Goal: Task Accomplishment & Management: Complete application form

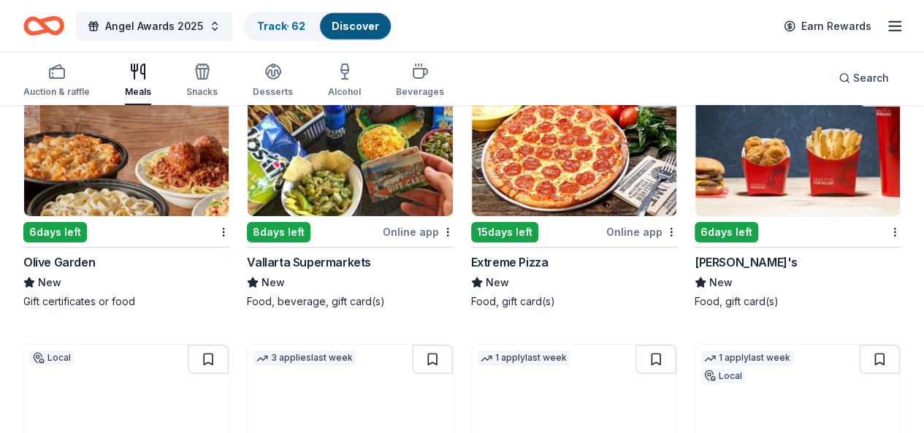
scroll to position [2342, 0]
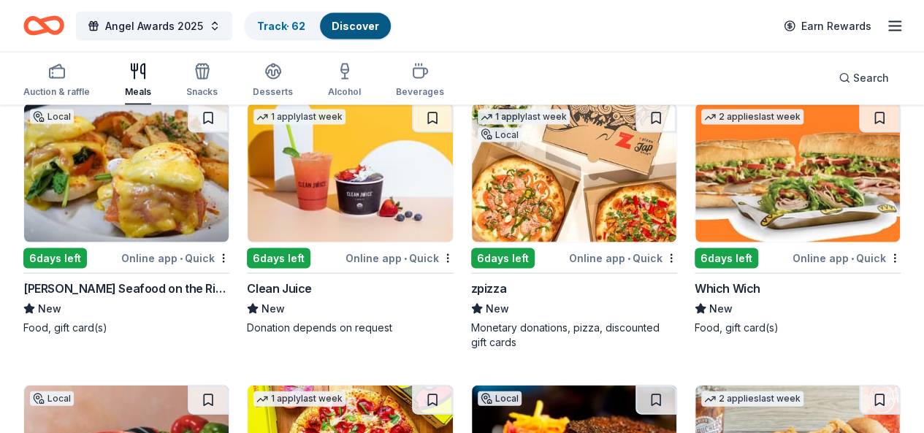
scroll to position [4250, 0]
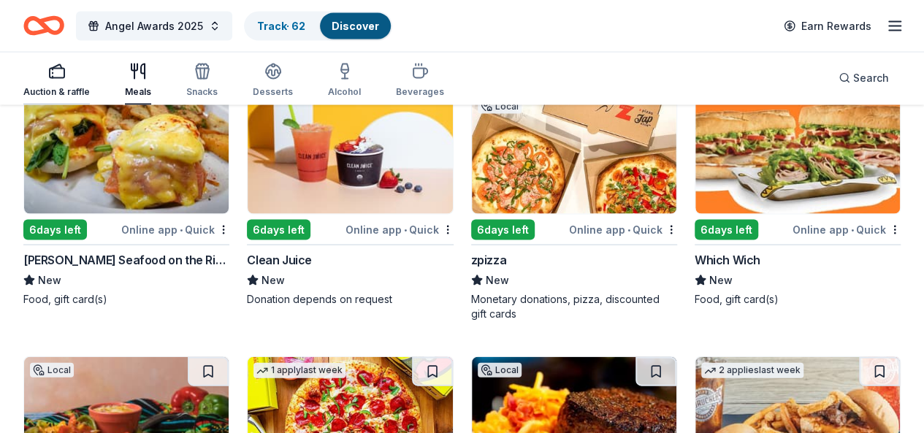
click at [71, 93] on div "Auction & raffle" at bounding box center [56, 92] width 66 height 12
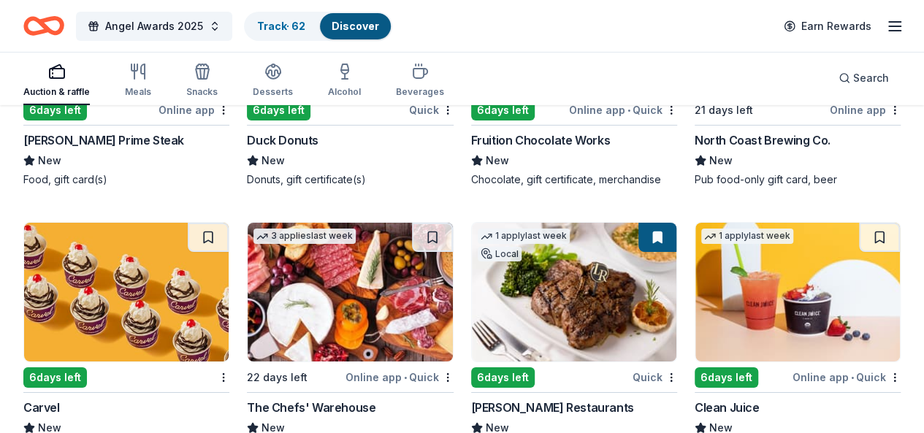
scroll to position [5406, 0]
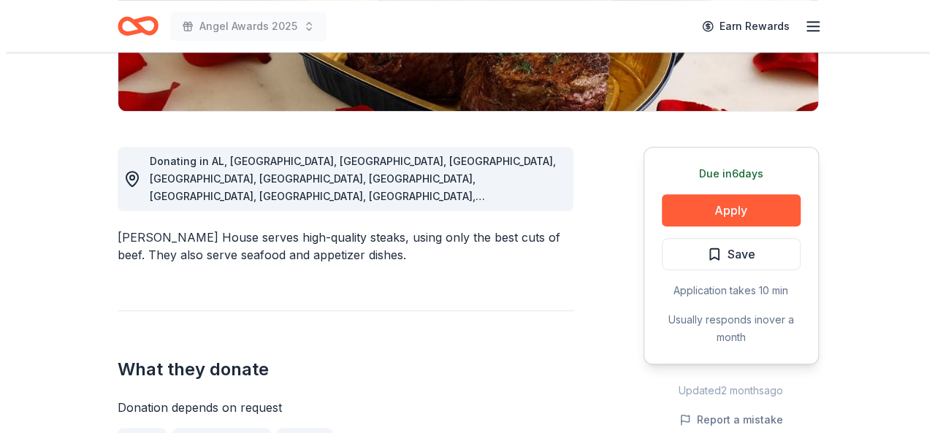
scroll to position [335, 0]
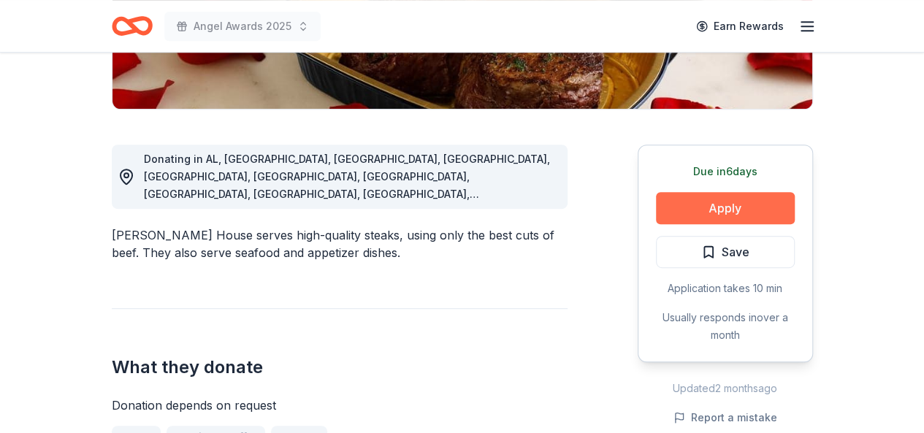
click at [712, 208] on button "Apply" at bounding box center [725, 208] width 139 height 32
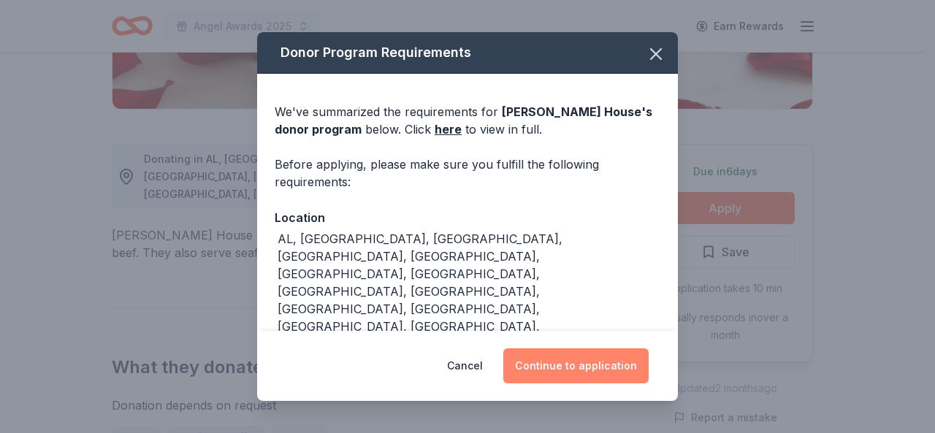
click at [576, 368] on button "Continue to application" at bounding box center [575, 366] width 145 height 35
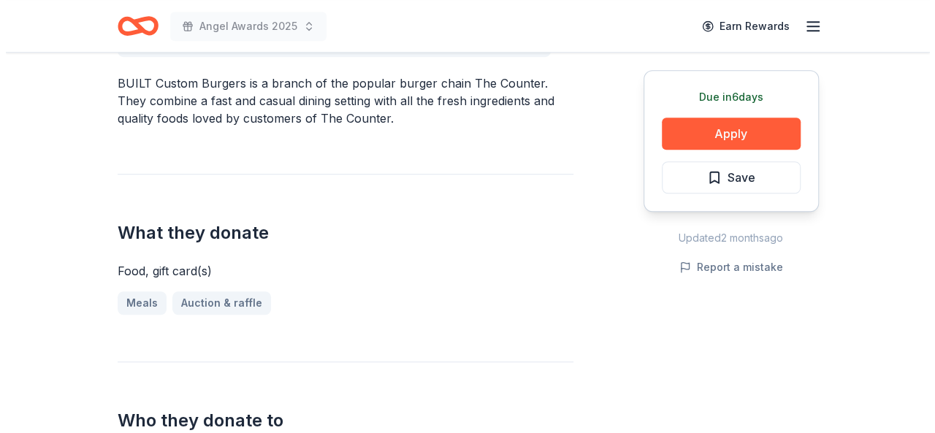
scroll to position [443, 0]
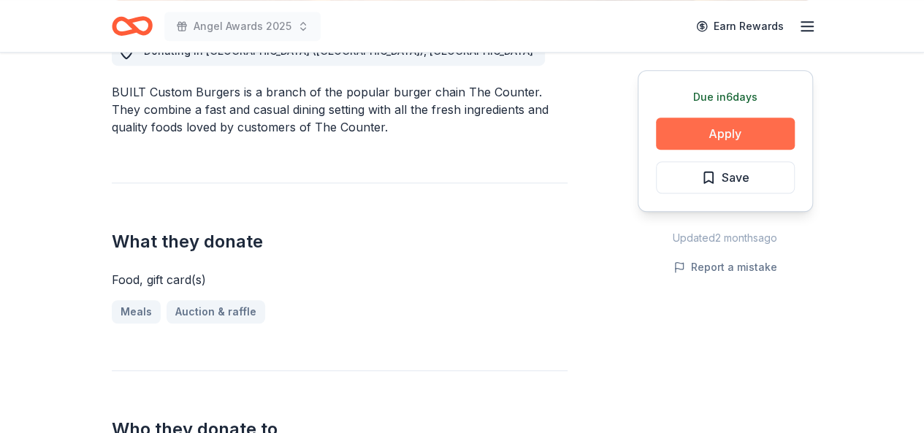
click at [731, 131] on button "Apply" at bounding box center [725, 134] width 139 height 32
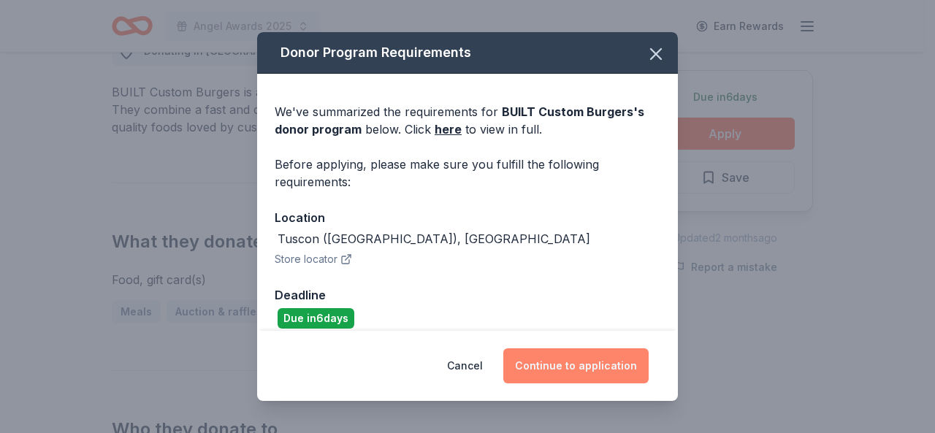
click at [571, 361] on button "Continue to application" at bounding box center [575, 366] width 145 height 35
